Goal: Transaction & Acquisition: Purchase product/service

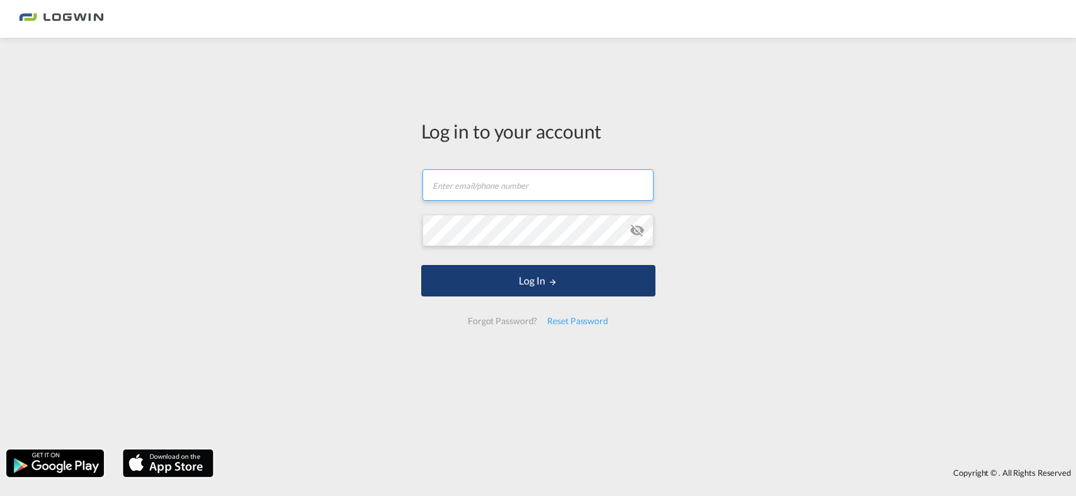
type input "[PERSON_NAME][EMAIL_ADDRESS][PERSON_NAME][DOMAIN_NAME]"
click at [495, 290] on button "Log In" at bounding box center [538, 280] width 234 height 31
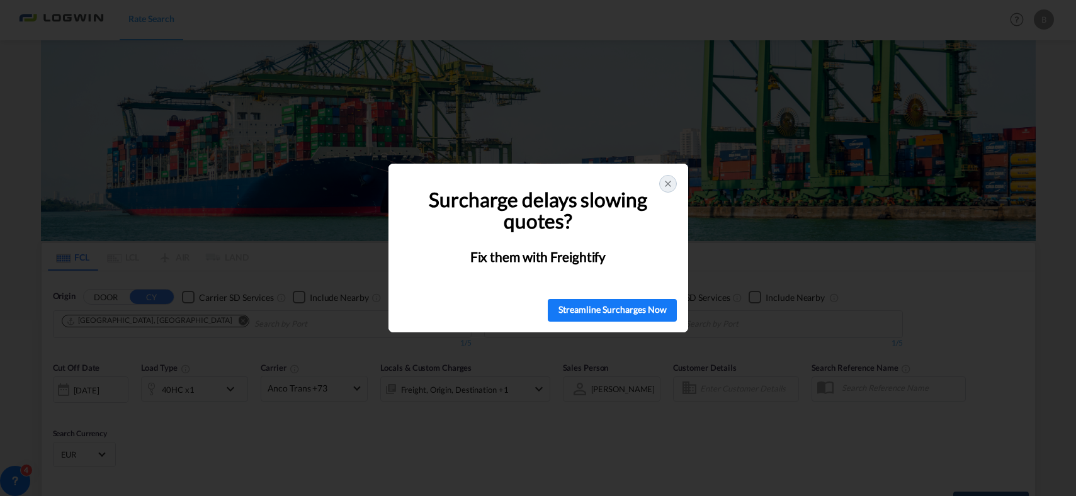
click at [669, 184] on icon at bounding box center [667, 183] width 5 height 5
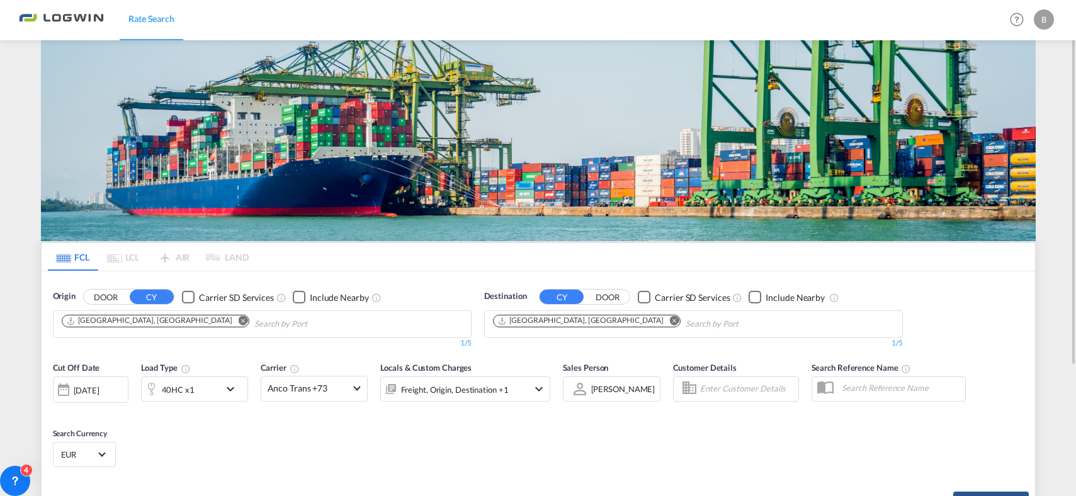
click at [669, 319] on md-icon "Remove" at bounding box center [673, 320] width 9 height 9
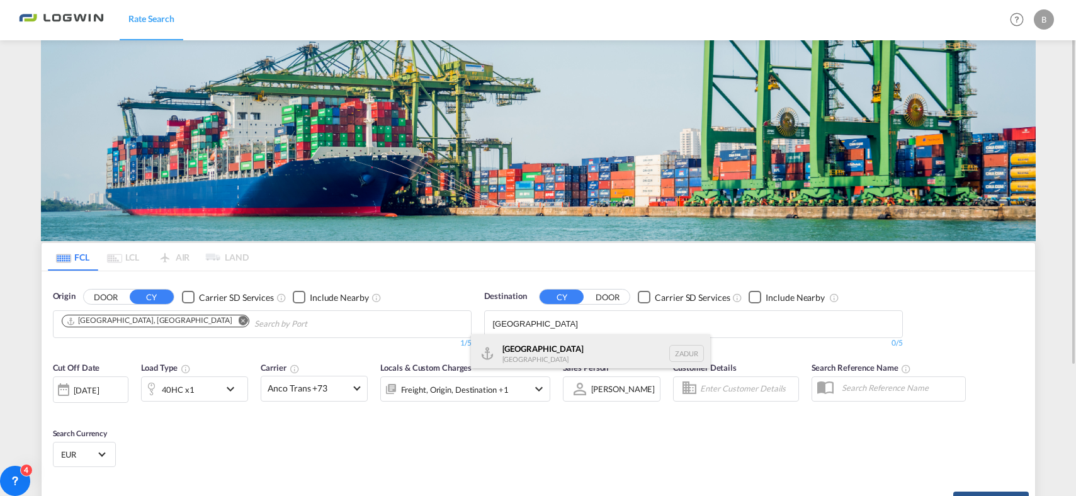
type input "durban"
click at [509, 354] on div "Durban South Africa ZADUR" at bounding box center [590, 353] width 239 height 38
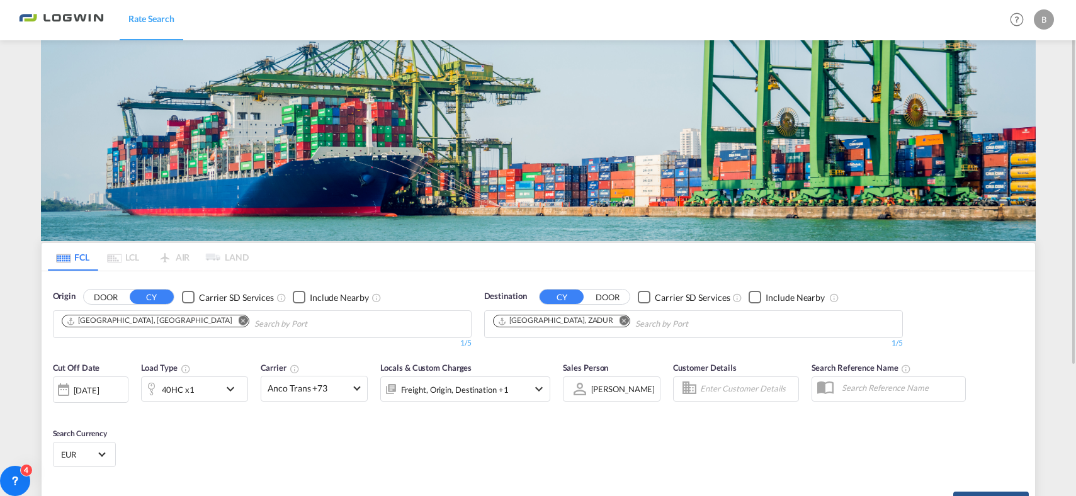
click at [215, 388] on div "40HC x1" at bounding box center [181, 388] width 78 height 25
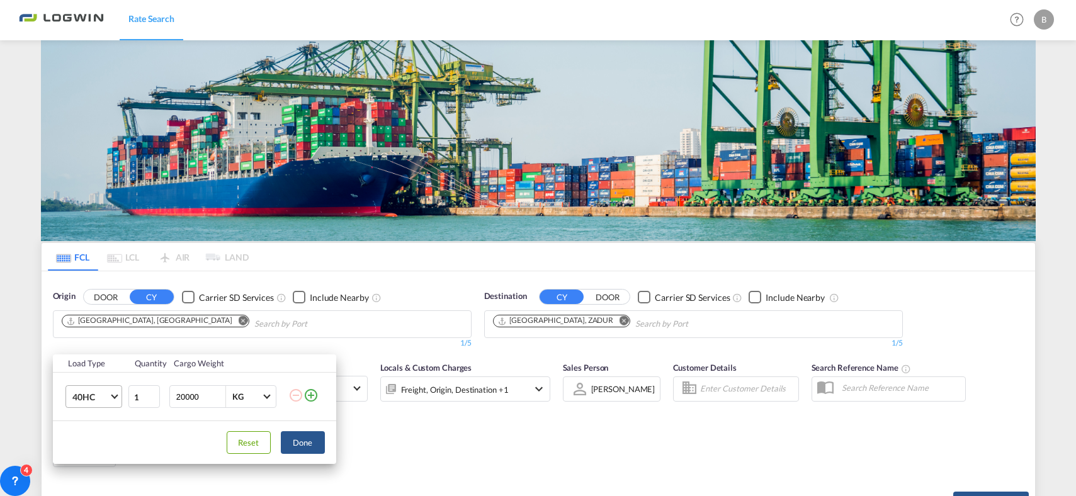
click at [113, 393] on span "Choose: \a40HC" at bounding box center [114, 395] width 7 height 7
click at [89, 366] on div "40GP" at bounding box center [83, 367] width 22 height 13
click at [298, 445] on button "Done" at bounding box center [303, 442] width 44 height 23
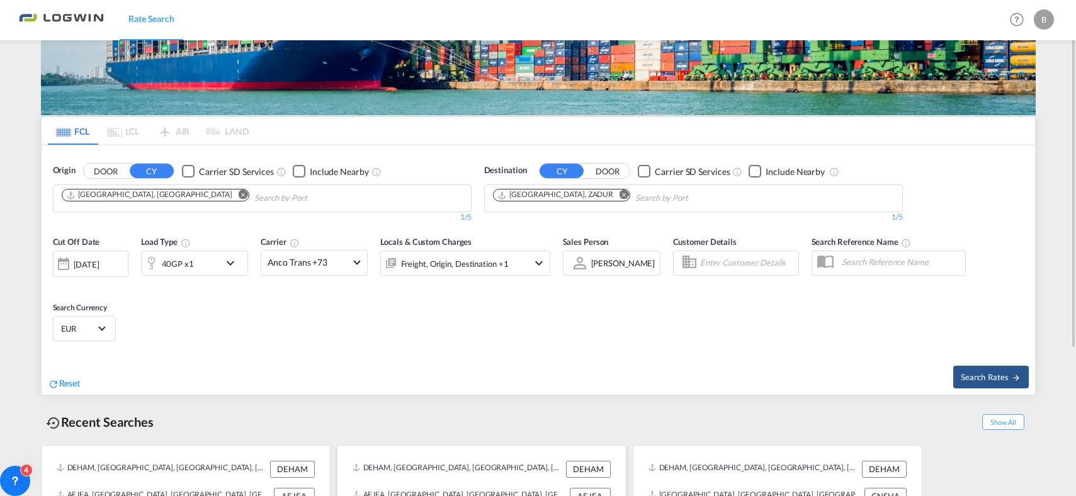
scroll to position [178, 0]
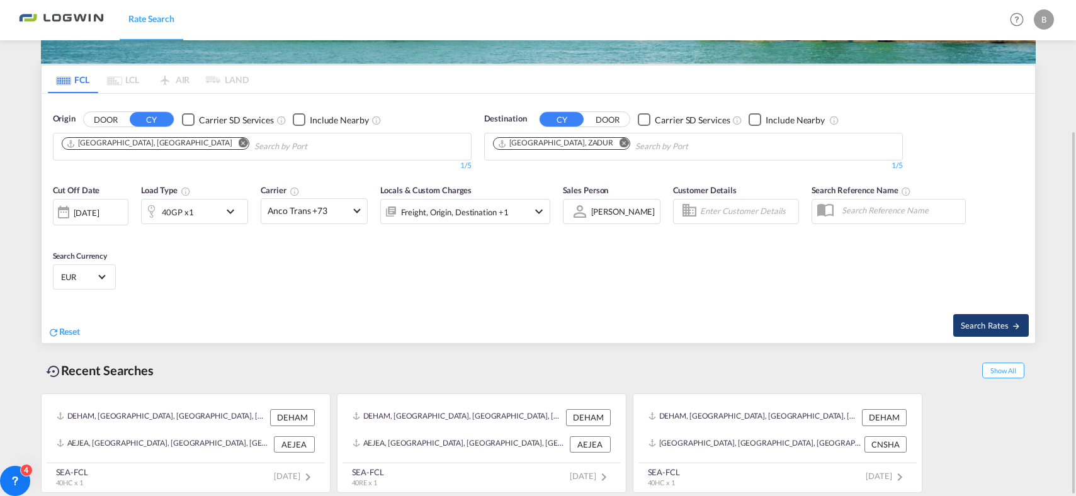
click at [997, 322] on span "Search Rates" at bounding box center [991, 325] width 60 height 10
type input "DEHAM to ZADUR / 13 Aug 2025"
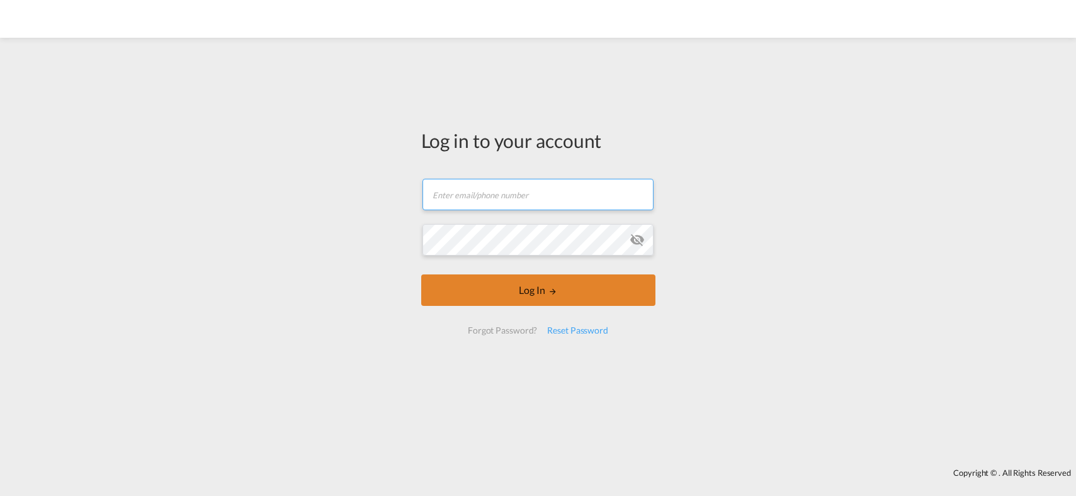
type input "[PERSON_NAME][EMAIL_ADDRESS][PERSON_NAME][DOMAIN_NAME]"
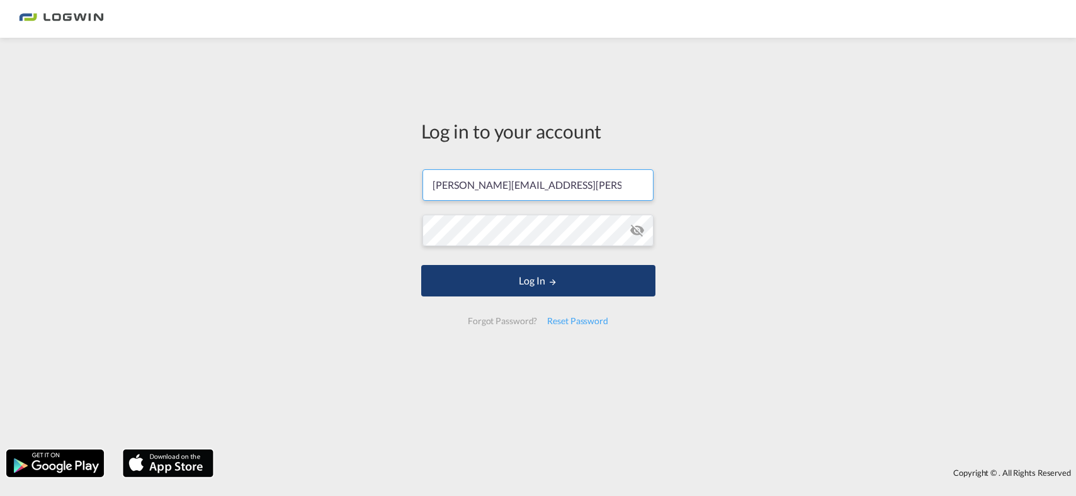
click at [495, 290] on button "Log In" at bounding box center [538, 280] width 234 height 31
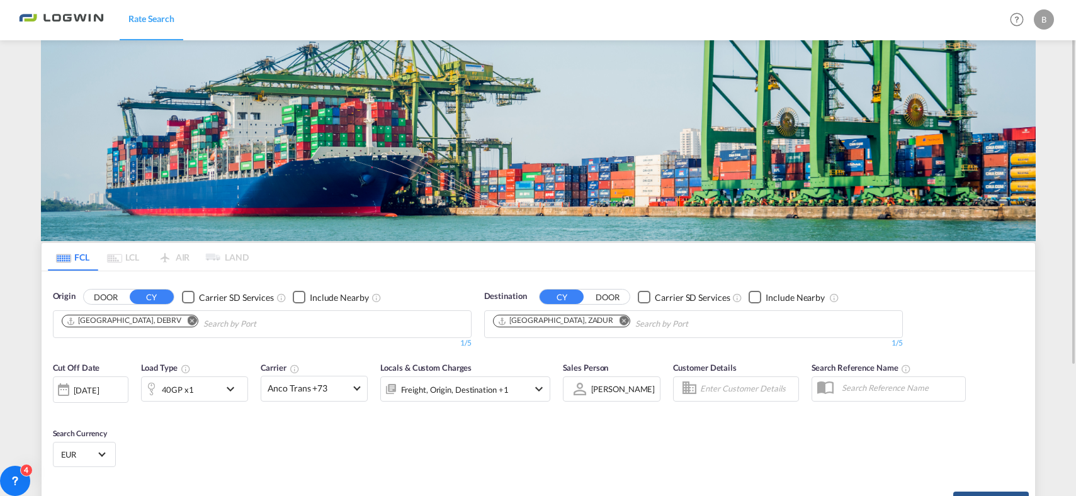
click at [187, 323] on md-icon "Remove" at bounding box center [191, 320] width 9 height 9
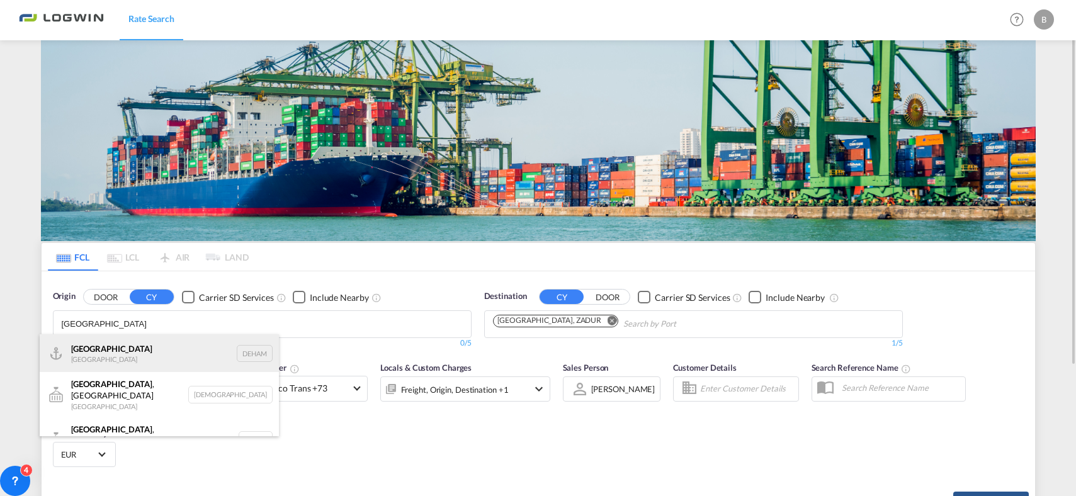
type input "[GEOGRAPHIC_DATA]"
click at [95, 354] on div "[GEOGRAPHIC_DATA] [GEOGRAPHIC_DATA] DEHAM" at bounding box center [159, 353] width 239 height 38
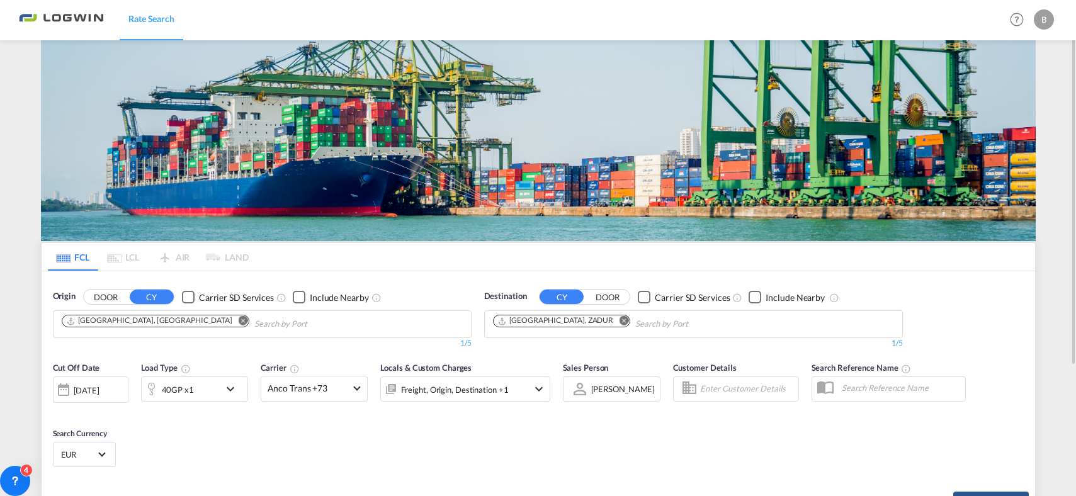
click at [619, 319] on md-icon "Remove" at bounding box center [623, 320] width 9 height 9
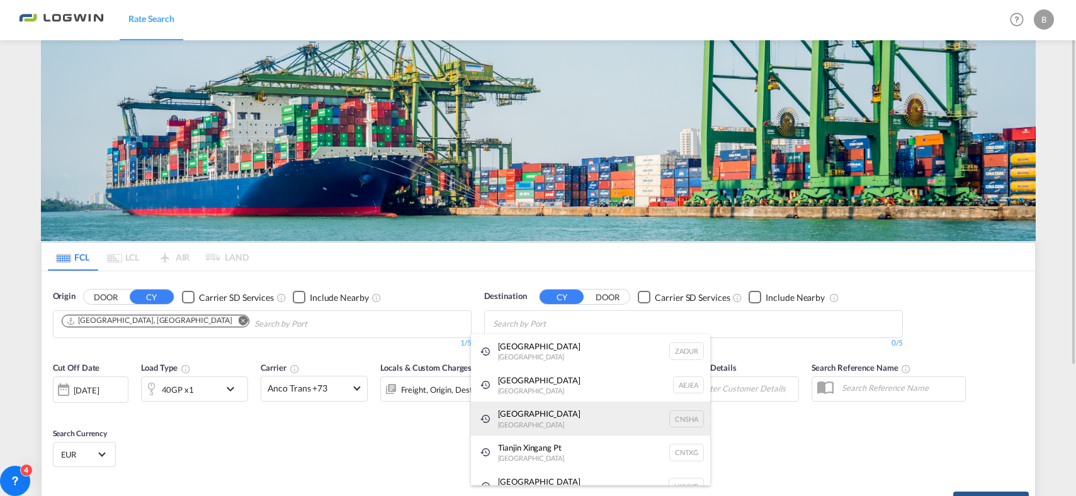
click at [549, 407] on div "Shanghai [GEOGRAPHIC_DATA] [GEOGRAPHIC_DATA]" at bounding box center [590, 419] width 239 height 34
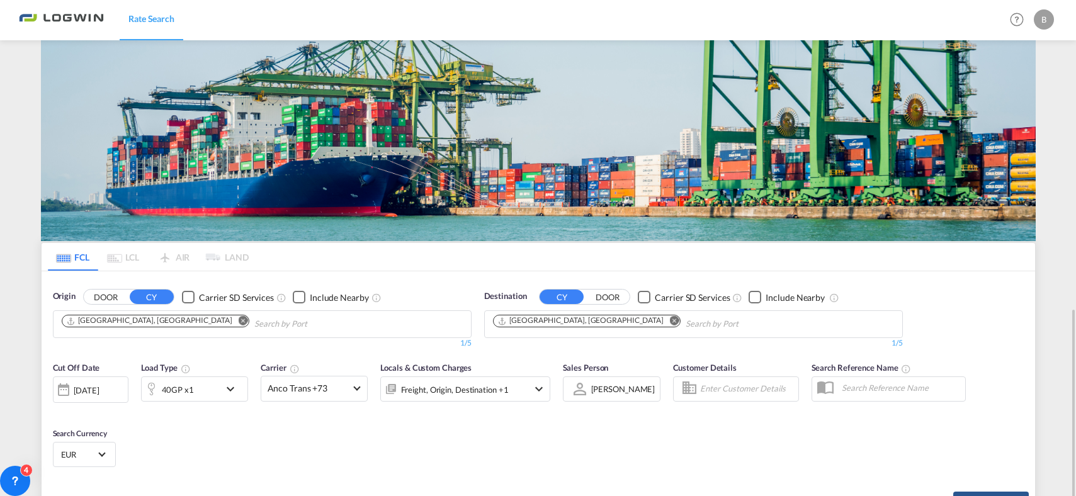
scroll to position [178, 0]
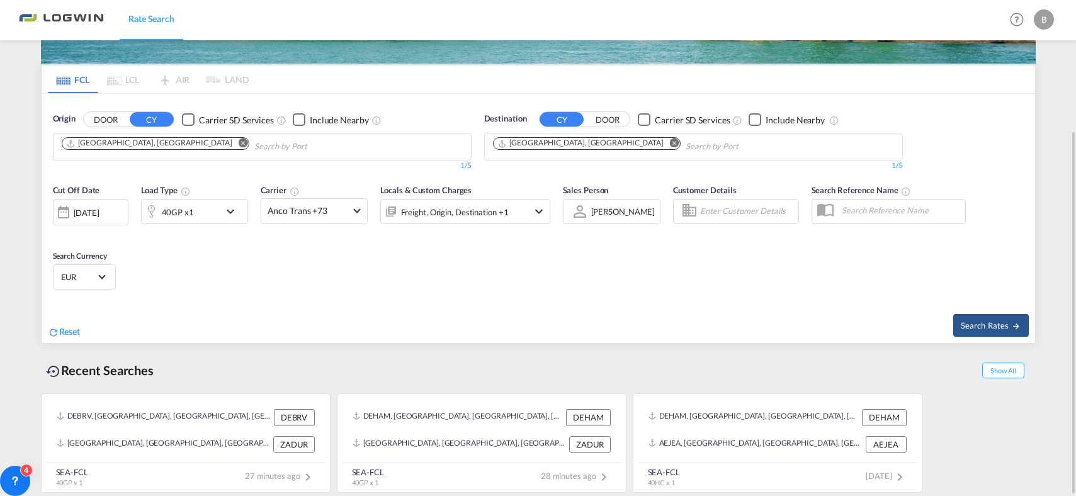
click at [201, 212] on div "40GP x1" at bounding box center [181, 211] width 78 height 25
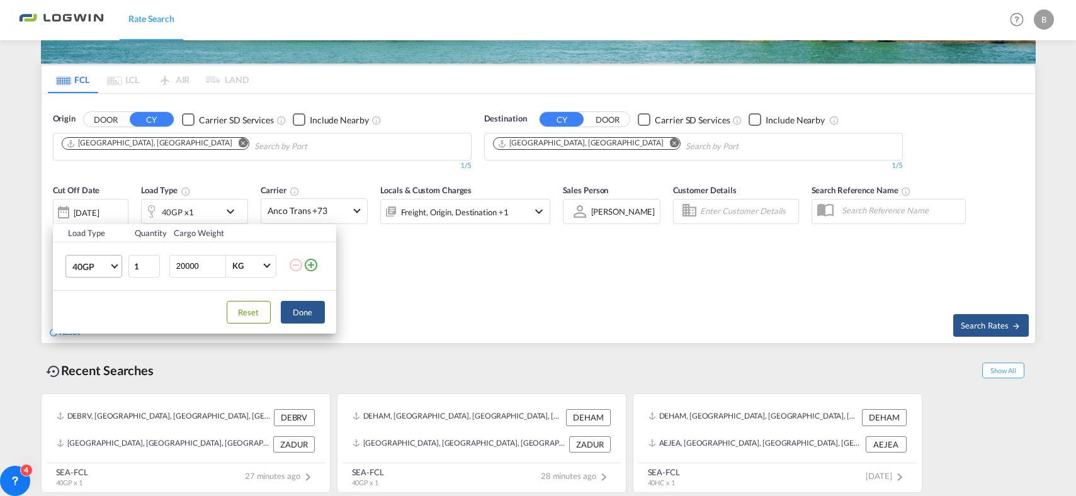
click at [115, 266] on span "Choose: \a40GP" at bounding box center [114, 264] width 7 height 7
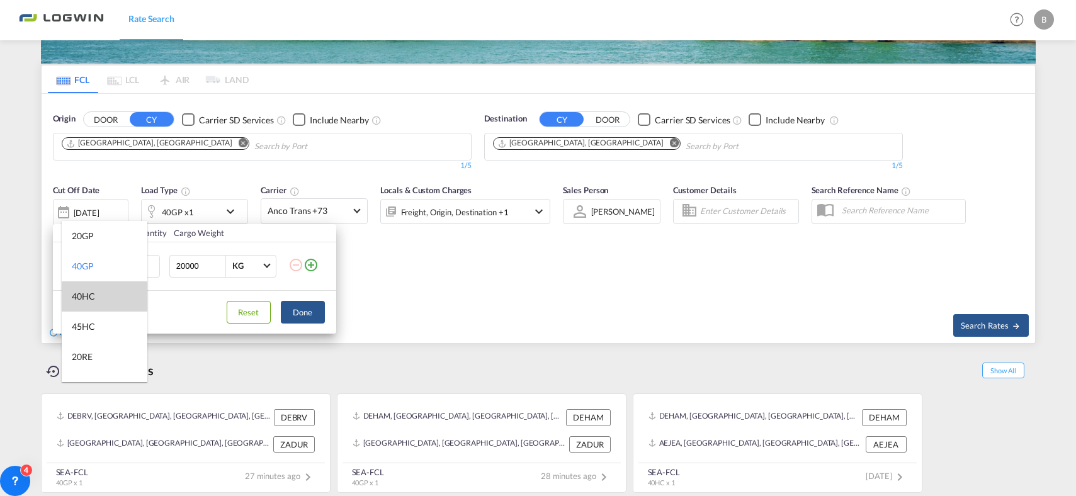
click at [96, 298] on md-option "40HC" at bounding box center [105, 296] width 86 height 30
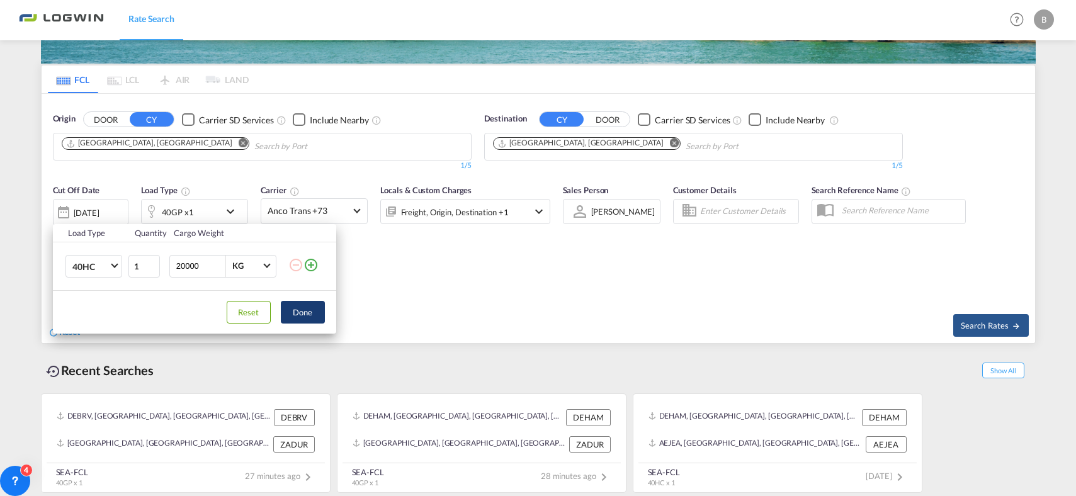
click at [308, 316] on button "Done" at bounding box center [303, 312] width 44 height 23
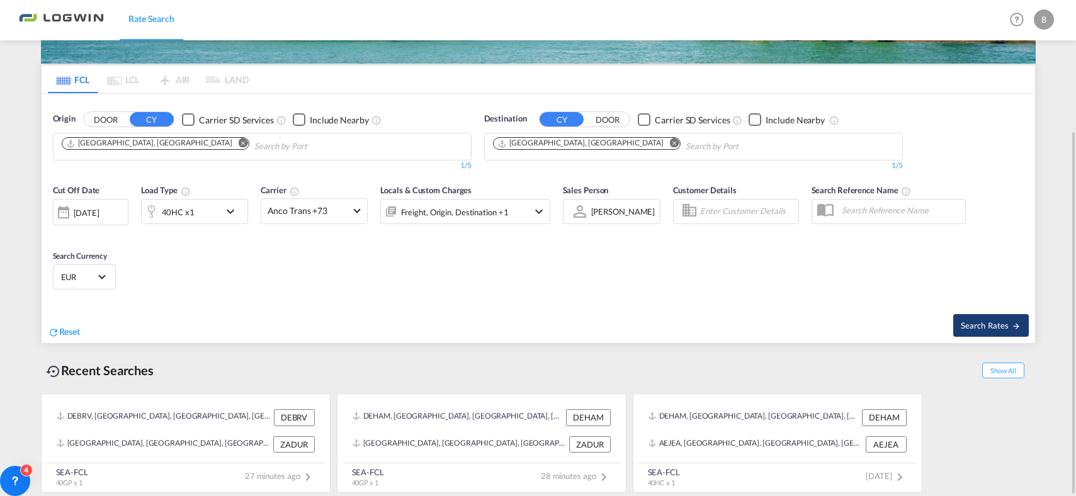
drag, startPoint x: 989, startPoint y: 300, endPoint x: 991, endPoint y: 315, distance: 15.2
click at [989, 302] on div "Cut Off Date [DATE] [DATE] Load Type 40HC x1 Carrier Anco Trans +73 Online Rate…" at bounding box center [538, 260] width 993 height 165
click at [994, 328] on span "Search Rates" at bounding box center [991, 325] width 60 height 10
type input "DEHAM to [GEOGRAPHIC_DATA] / [DATE]"
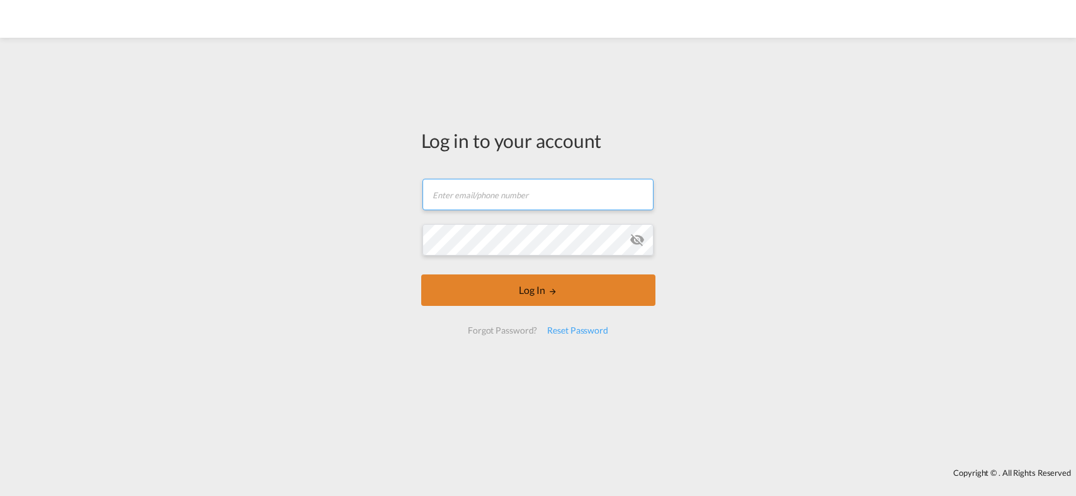
type input "[PERSON_NAME][EMAIL_ADDRESS][PERSON_NAME][DOMAIN_NAME]"
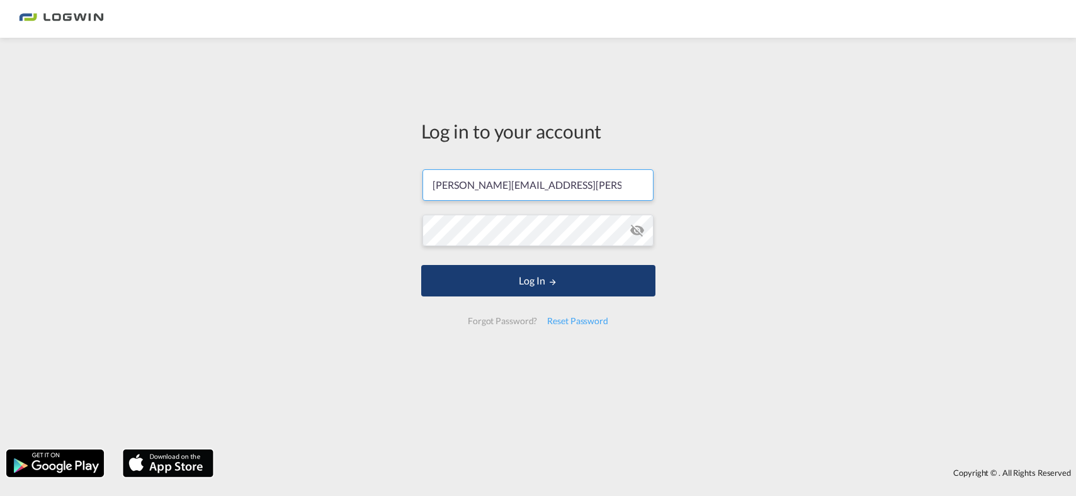
click at [499, 293] on button "Log In" at bounding box center [538, 280] width 234 height 31
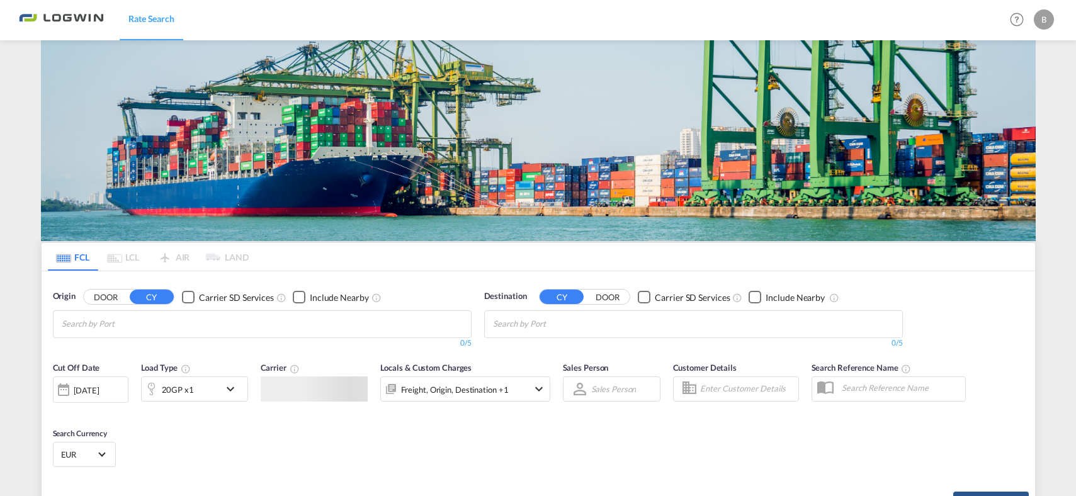
click at [1003, 355] on div "Cut Off Date 13 Aug 2025 13/08/2025 Load Type 20GP x1 Carrier Locals & Custom C…" at bounding box center [538, 437] width 993 height 165
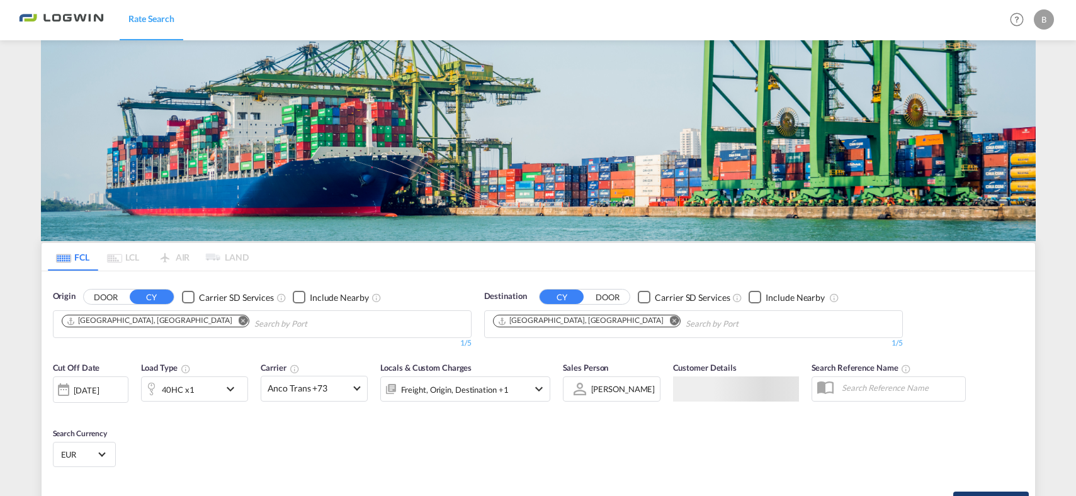
click at [993, 495] on span "Search Rates" at bounding box center [991, 503] width 60 height 10
type input "DEHAM to [GEOGRAPHIC_DATA] / [DATE]"
